Goal: Task Accomplishment & Management: Manage account settings

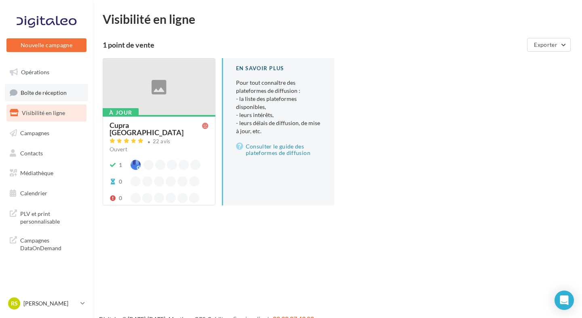
click at [78, 99] on link "Boîte de réception" at bounding box center [46, 92] width 83 height 17
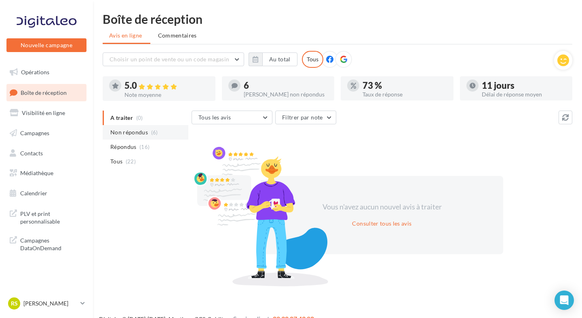
click at [127, 127] on li "Non répondus (6)" at bounding box center [146, 132] width 86 height 15
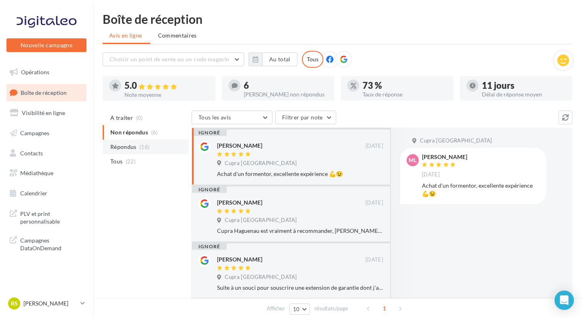
click at [135, 147] on span "Répondus" at bounding box center [123, 147] width 26 height 8
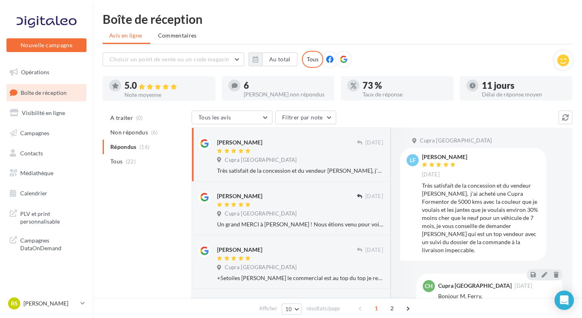
click at [46, 313] on div "RS [PERSON_NAME] cupra_haguenau" at bounding box center [46, 307] width 93 height 22
click at [50, 298] on div "RS [PERSON_NAME] cupra_haguenau" at bounding box center [42, 304] width 69 height 12
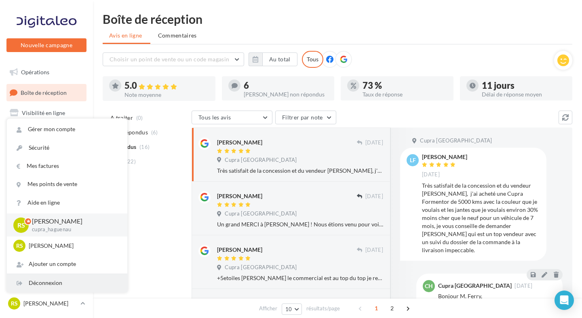
click at [52, 287] on div "Déconnexion" at bounding box center [67, 283] width 120 height 18
